Goal: Task Accomplishment & Management: Use online tool/utility

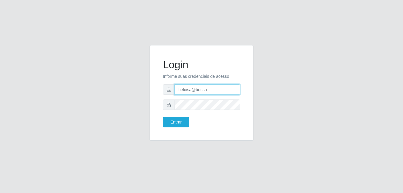
click at [212, 91] on input "heloisa@bessa" at bounding box center [208, 89] width 66 height 10
click at [210, 90] on input "heloisa@bessa" at bounding box center [208, 89] width 66 height 10
click at [191, 90] on input "heloisa@bessa" at bounding box center [208, 89] width 66 height 10
type input "Yohanna@bessa"
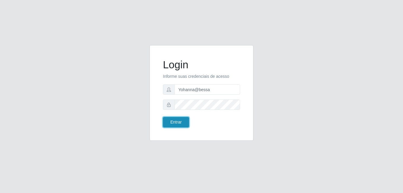
click at [178, 123] on button "Entrar" at bounding box center [176, 122] width 26 height 10
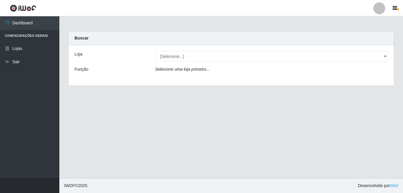
click at [390, 56] on div "[Selecione...] Bemais Supermercados - B9 Bessa" at bounding box center [272, 56] width 242 height 10
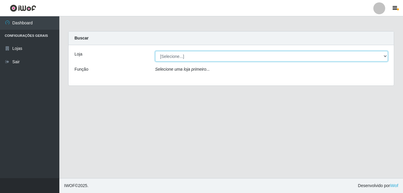
click at [383, 56] on select "[Selecione...] Bemais Supermercados - B9 Bessa" at bounding box center [271, 56] width 233 height 10
select select "410"
click at [155, 51] on select "[Selecione...] Bemais Supermercados - B9 Bessa" at bounding box center [271, 56] width 233 height 10
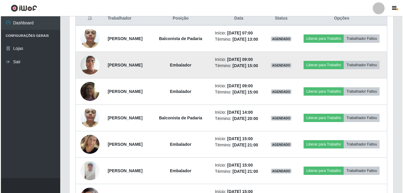
scroll to position [238, 0]
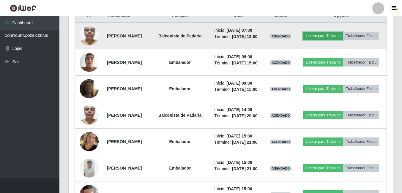
click at [343, 33] on button "Liberar para Trabalho" at bounding box center [323, 36] width 40 height 8
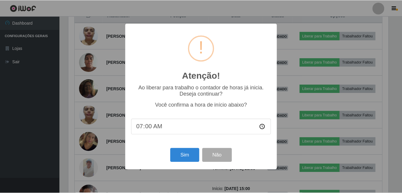
scroll to position [123, 321]
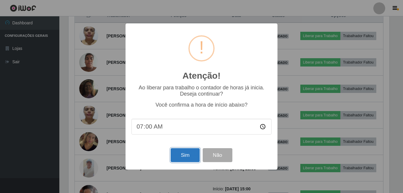
click at [180, 161] on button "Sim" at bounding box center [185, 155] width 29 height 14
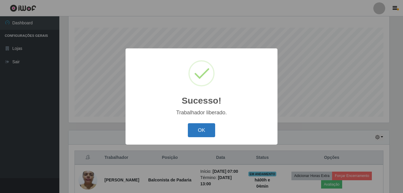
click at [195, 131] on button "OK" at bounding box center [202, 130] width 28 height 14
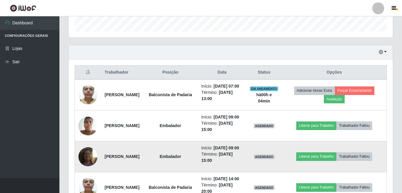
scroll to position [185, 0]
